Goal: Task Accomplishment & Management: Use online tool/utility

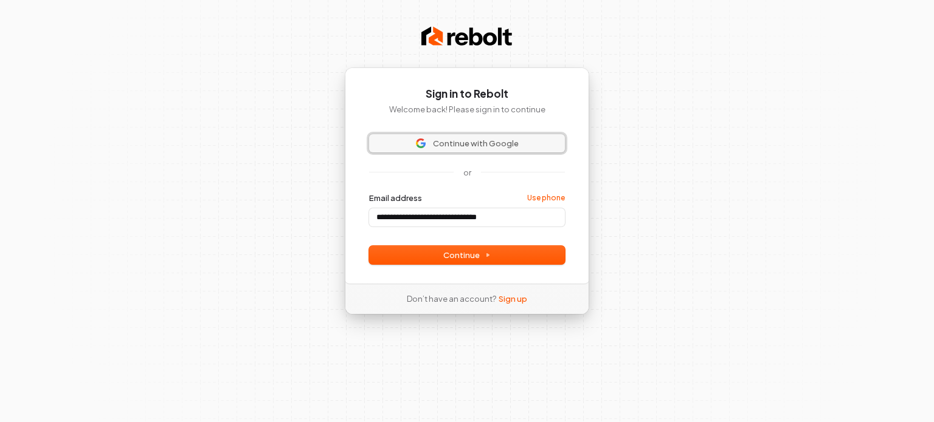
click at [472, 143] on span "Continue with Google" at bounding box center [476, 143] width 86 height 11
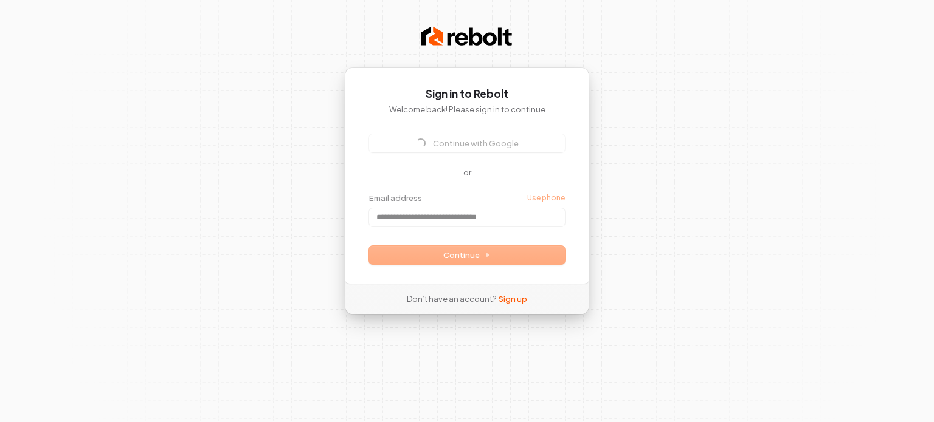
type input "**********"
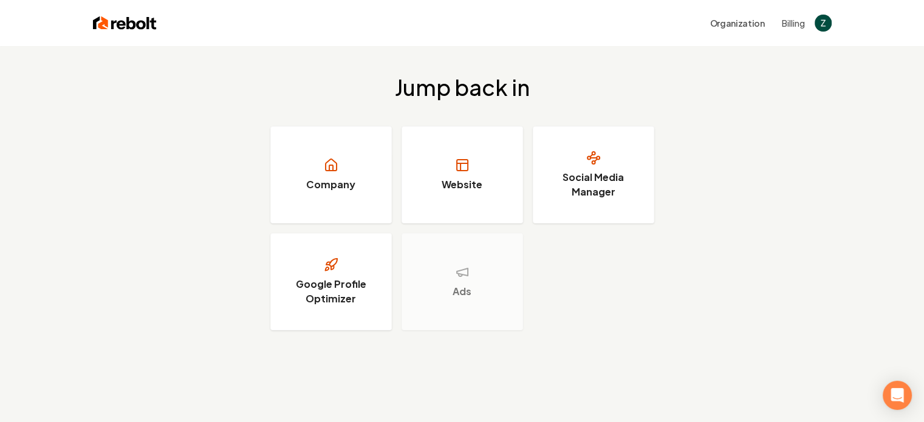
click at [904, 97] on div "Jump back in Company Website Social Media Manager Google Profile Optimizer Ads" at bounding box center [462, 203] width 924 height 314
click at [467, 184] on h3 "Website" at bounding box center [462, 184] width 41 height 15
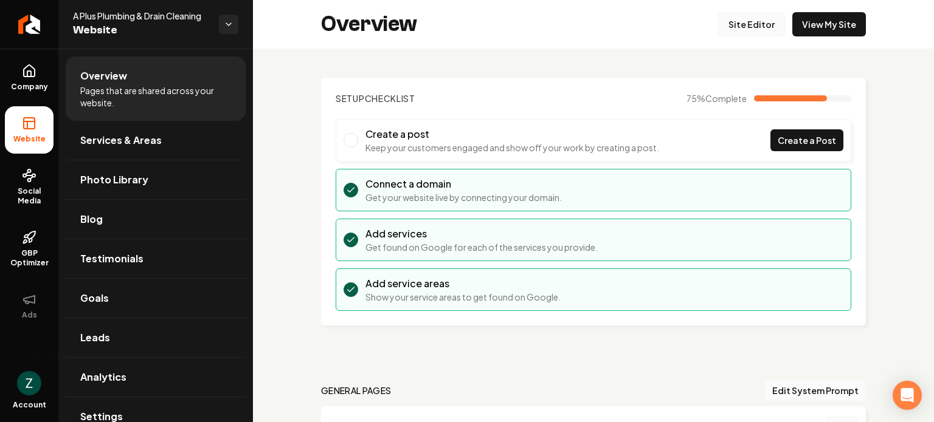
drag, startPoint x: 707, startPoint y: 8, endPoint x: 731, endPoint y: 36, distance: 36.7
click at [729, 36] on div "Overview Site Editor View My Site" at bounding box center [593, 24] width 681 height 49
click at [738, 21] on link "Site Editor" at bounding box center [751, 24] width 67 height 24
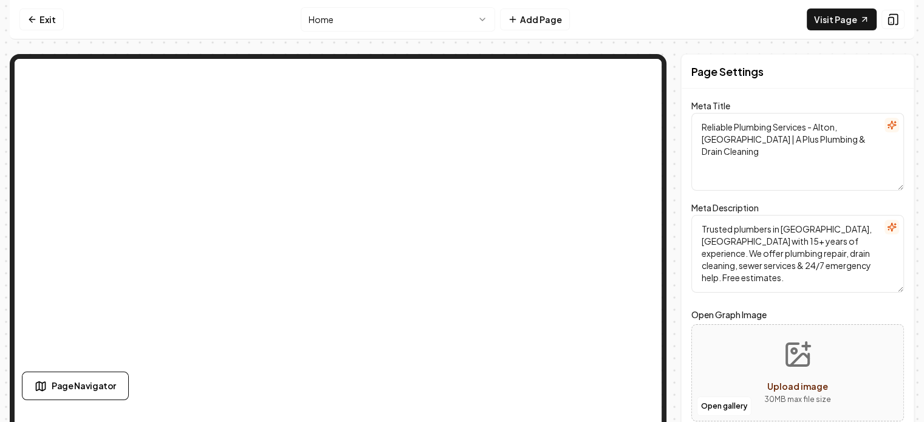
click at [387, 16] on html "Computer Required This feature is only available on a computer. Please switch t…" at bounding box center [462, 211] width 924 height 422
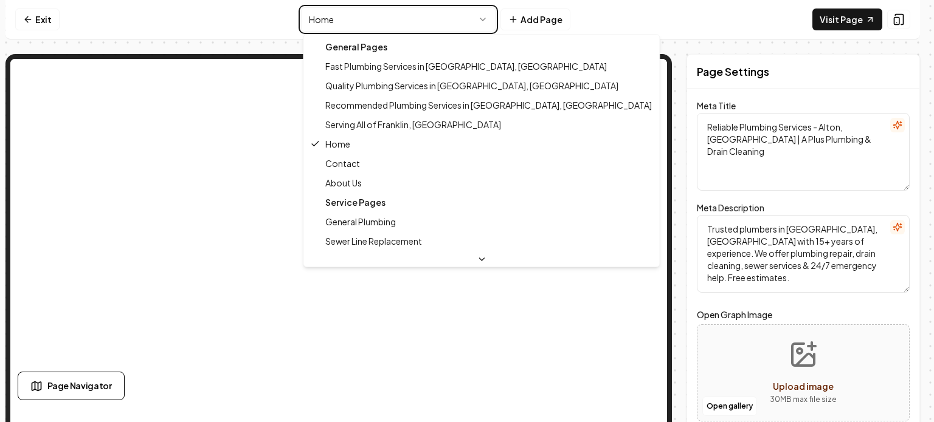
click at [327, 21] on html "Computer Required This feature is only available on a computer. Please switch t…" at bounding box center [467, 211] width 934 height 422
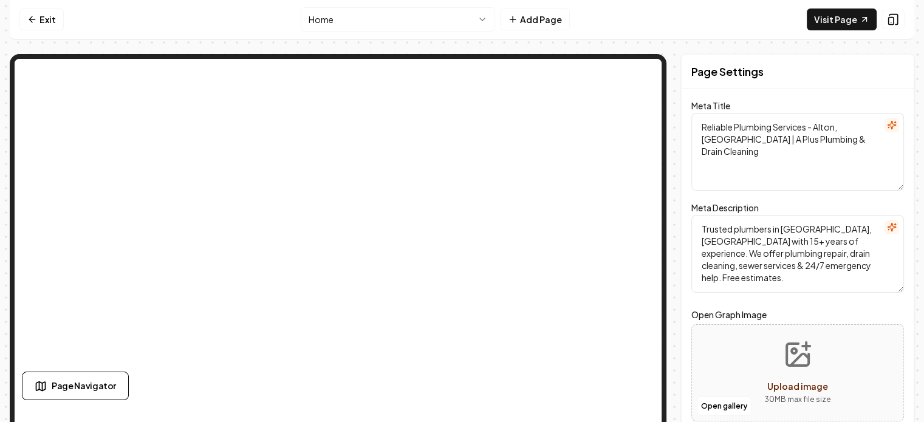
click at [328, 21] on html "Computer Required This feature is only available on a computer. Please switch t…" at bounding box center [462, 211] width 924 height 422
click at [388, 24] on html "Computer Required This feature is only available on a computer. Please switch t…" at bounding box center [462, 211] width 924 height 422
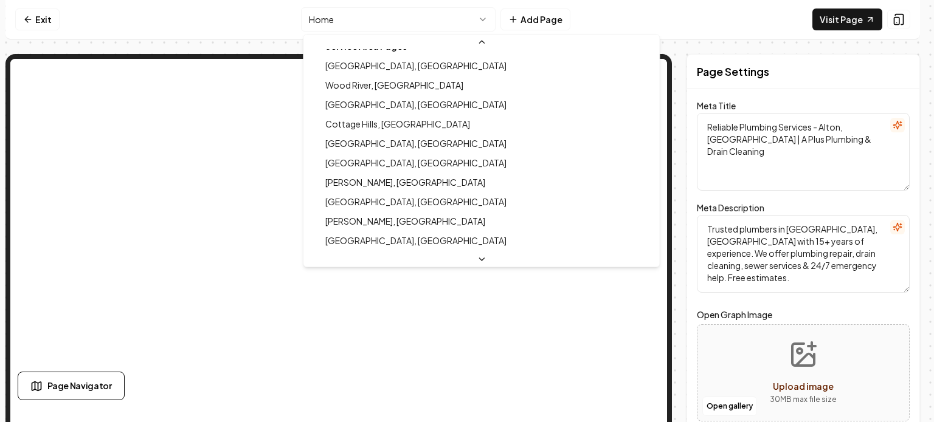
scroll to position [460, 0]
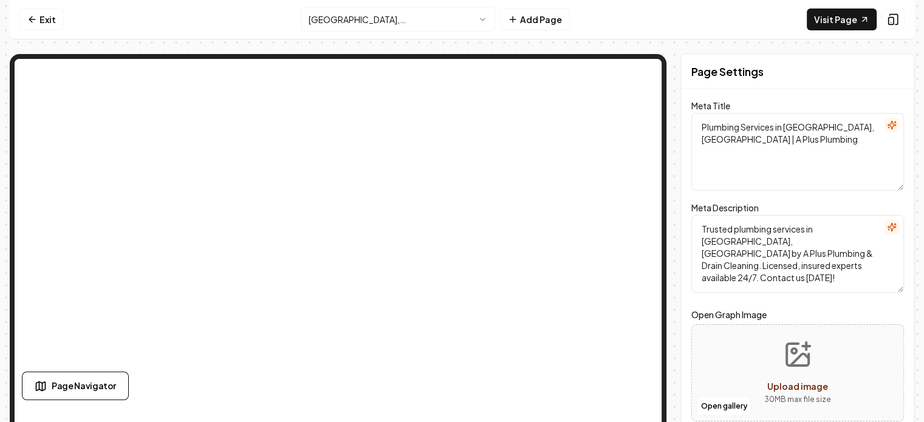
click at [374, 14] on html "Computer Required This feature is only available on a computer. Please switch t…" at bounding box center [462, 211] width 924 height 422
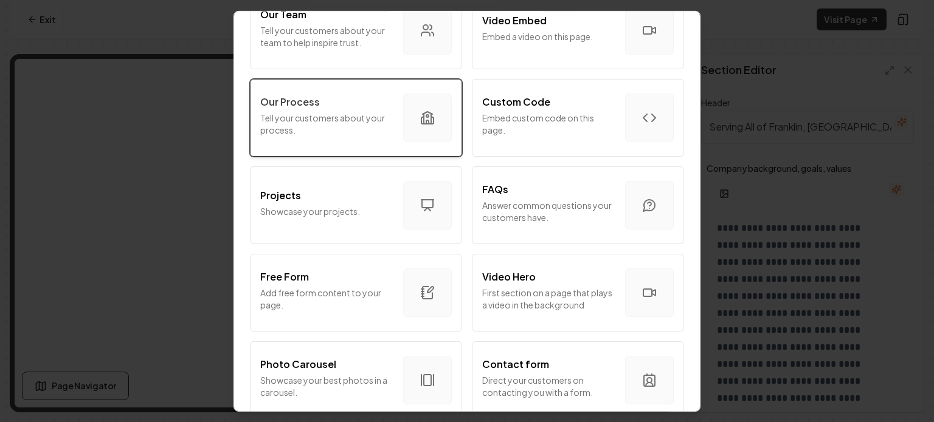
scroll to position [486, 0]
